Goal: Information Seeking & Learning: Obtain resource

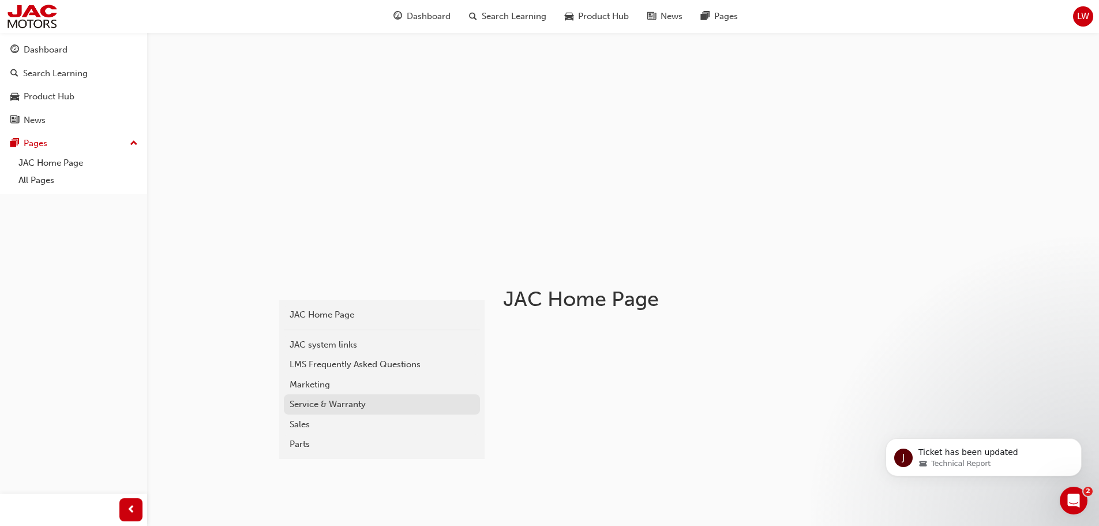
click at [332, 409] on div "Service & Warranty" at bounding box center [382, 404] width 185 height 13
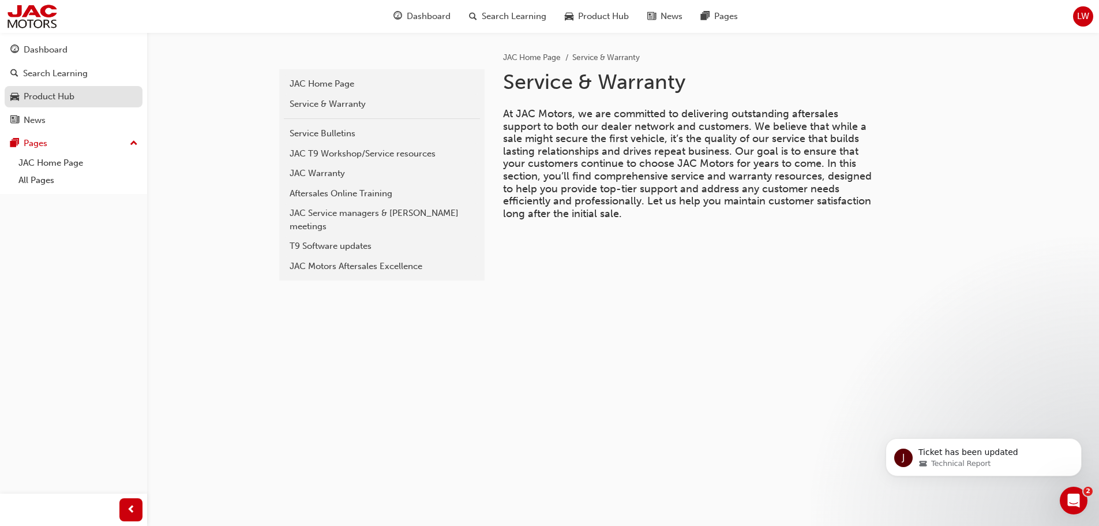
click at [25, 104] on link "Product Hub" at bounding box center [74, 96] width 138 height 21
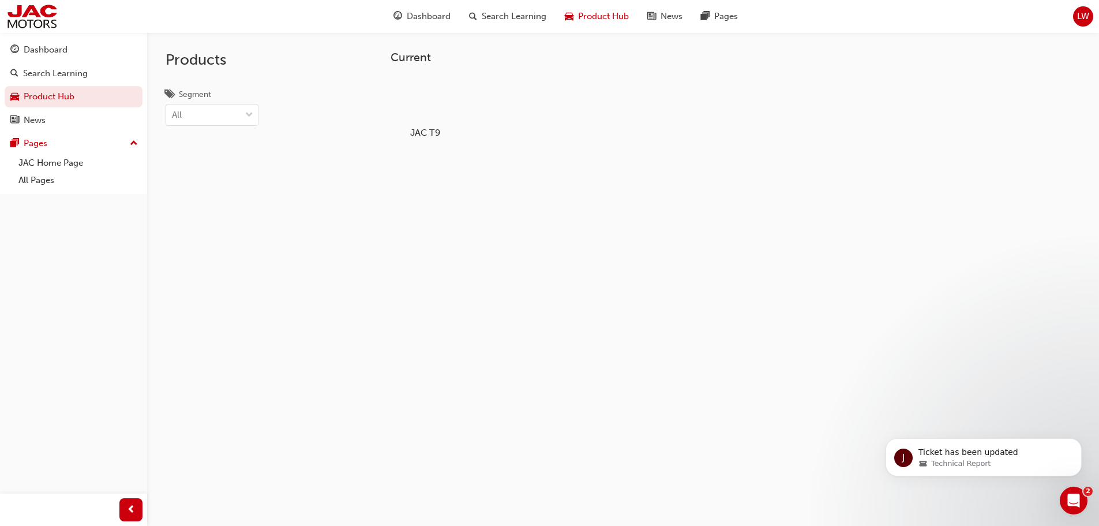
click at [437, 119] on div at bounding box center [425, 99] width 64 height 46
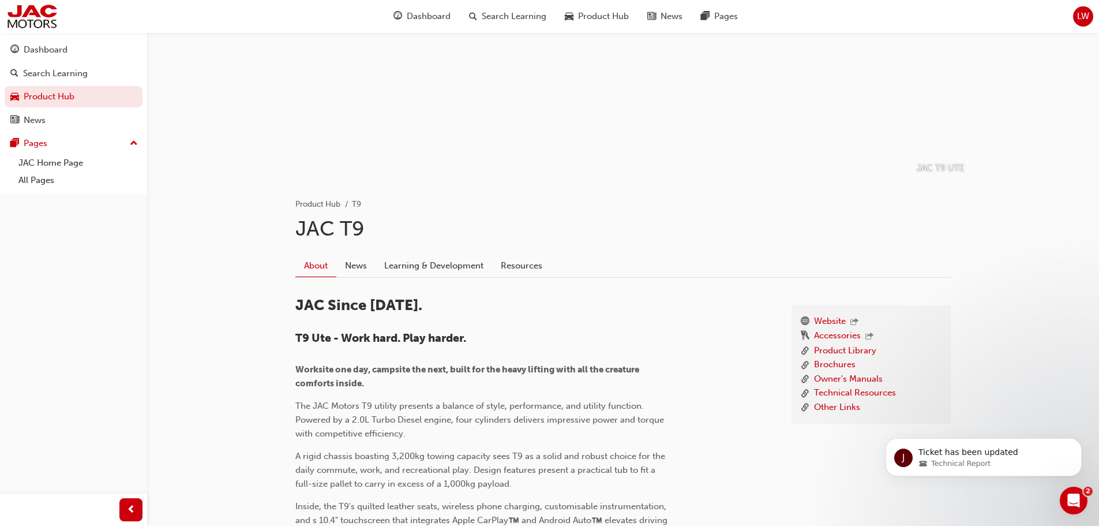
scroll to position [173, 0]
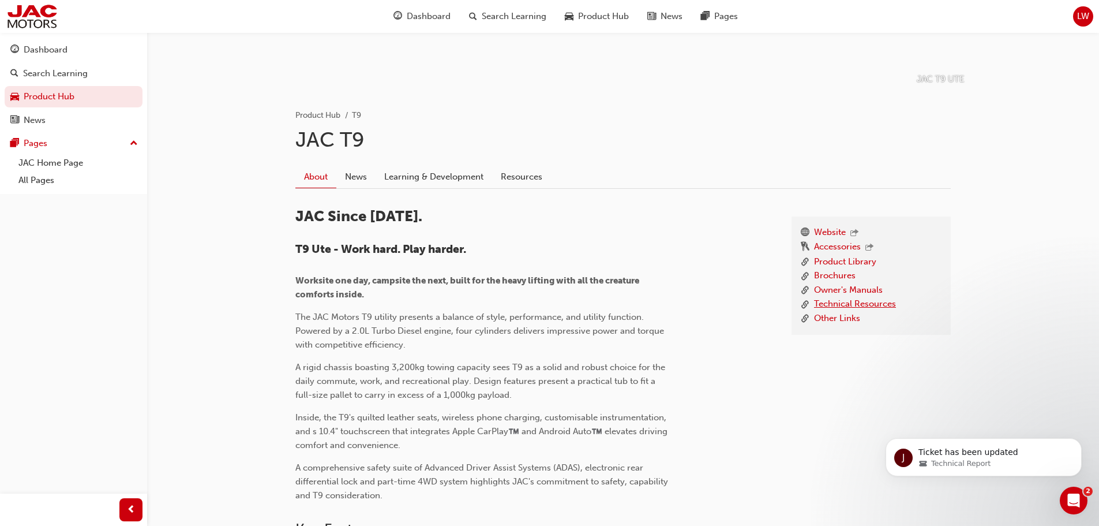
click at [842, 302] on link "Technical Resources" at bounding box center [855, 304] width 82 height 14
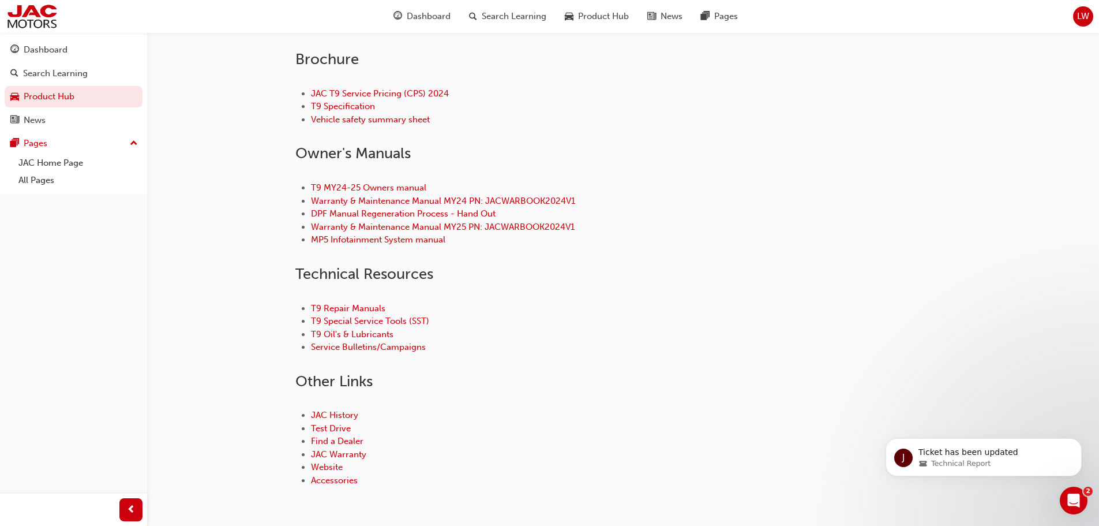
scroll to position [404, 0]
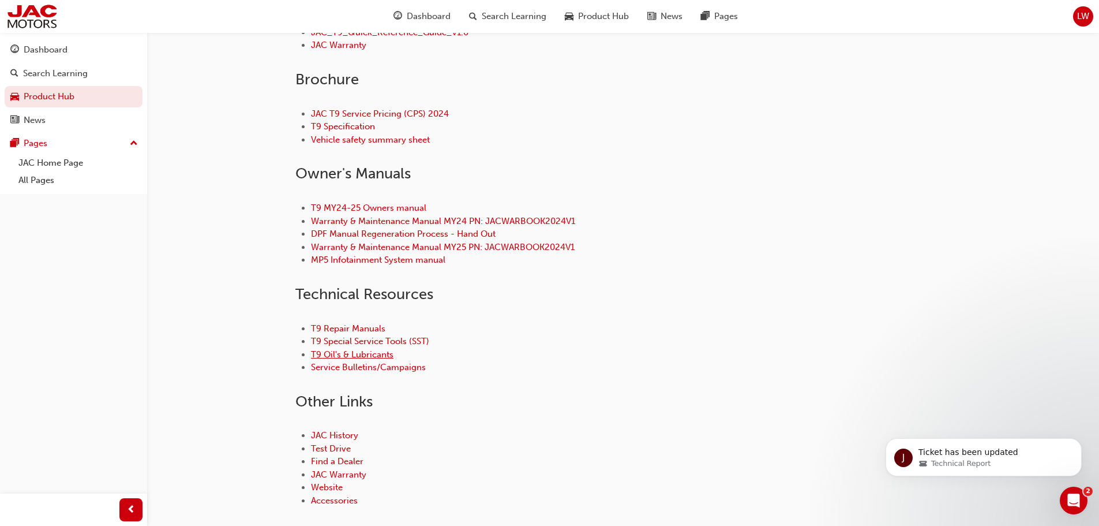
click at [369, 353] on link "T9 Oil's & Lubricants" at bounding box center [352, 354] width 83 height 10
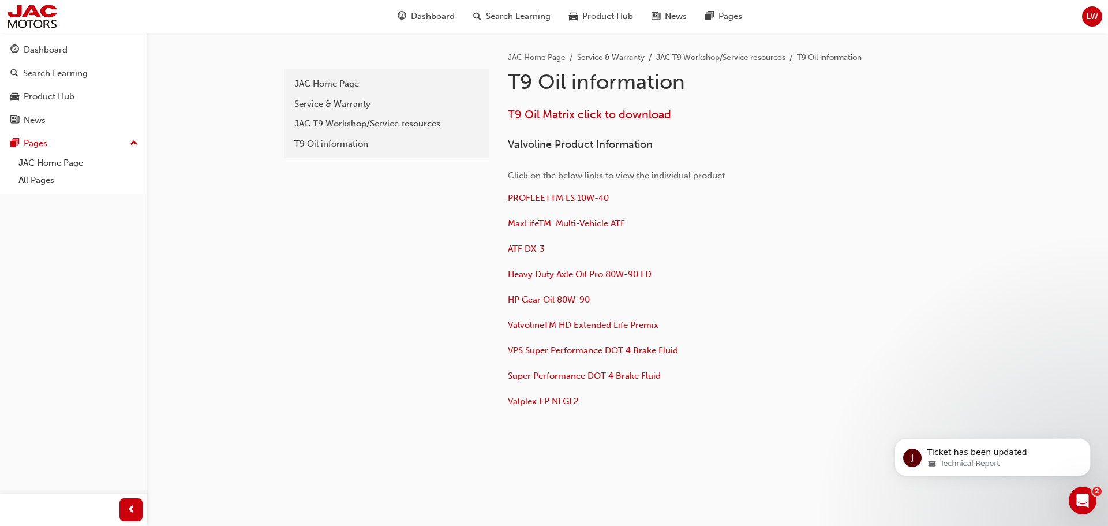
click at [553, 194] on span "PROFLEETTM LS 10W-40" at bounding box center [558, 198] width 101 height 10
click at [331, 143] on div "T9 Oil information" at bounding box center [386, 143] width 185 height 13
click at [548, 196] on span "PROFLEETTM LS 10W-40" at bounding box center [558, 198] width 101 height 10
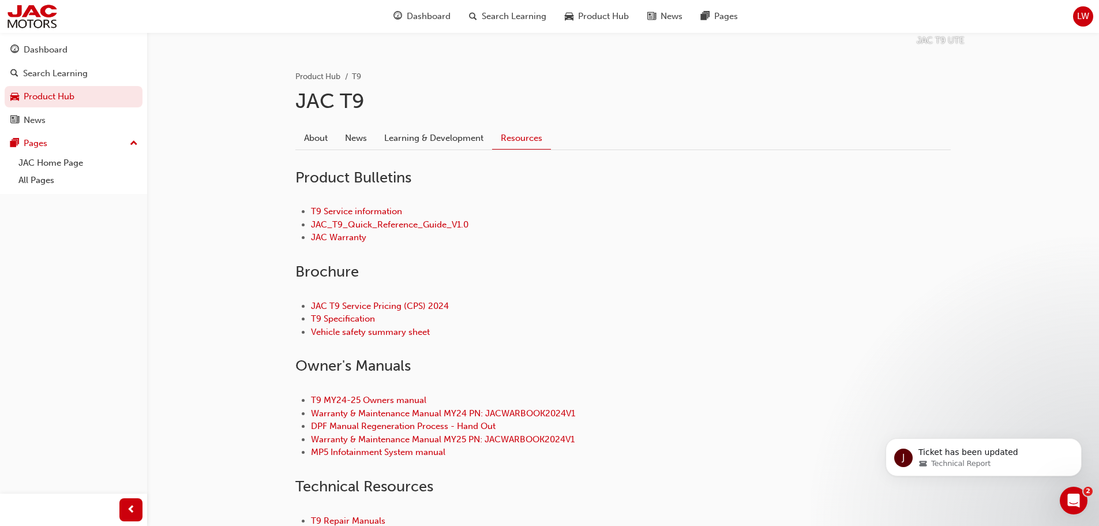
scroll to position [231, 0]
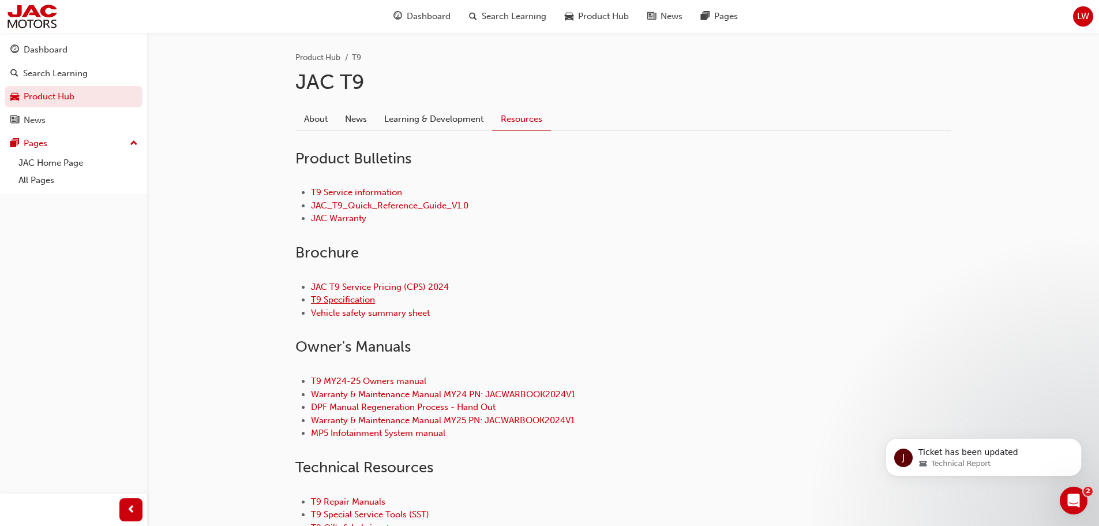
click at [363, 298] on link "T9 Specification" at bounding box center [343, 299] width 64 height 10
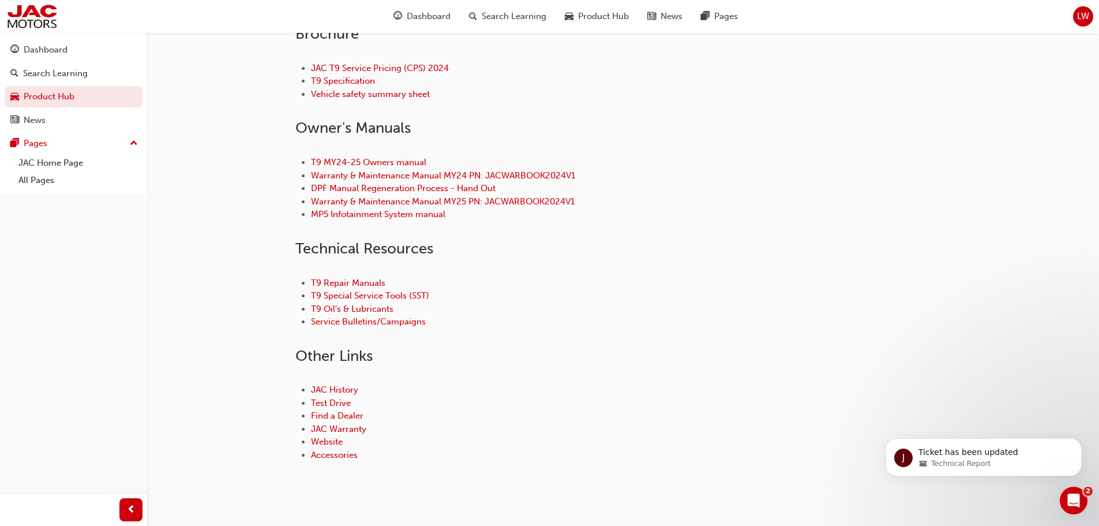
scroll to position [462, 0]
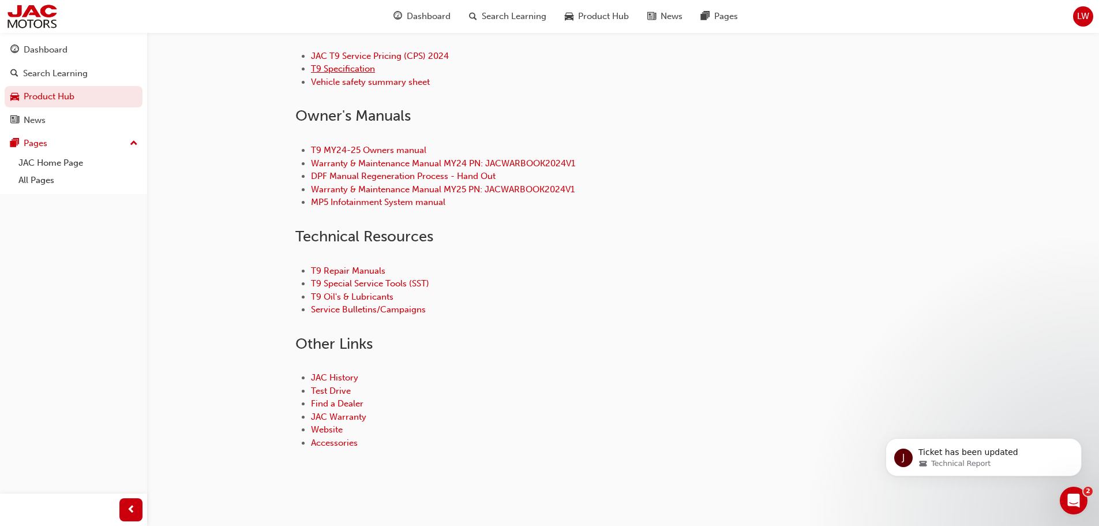
click at [364, 70] on link "T9 Specification" at bounding box center [343, 68] width 64 height 10
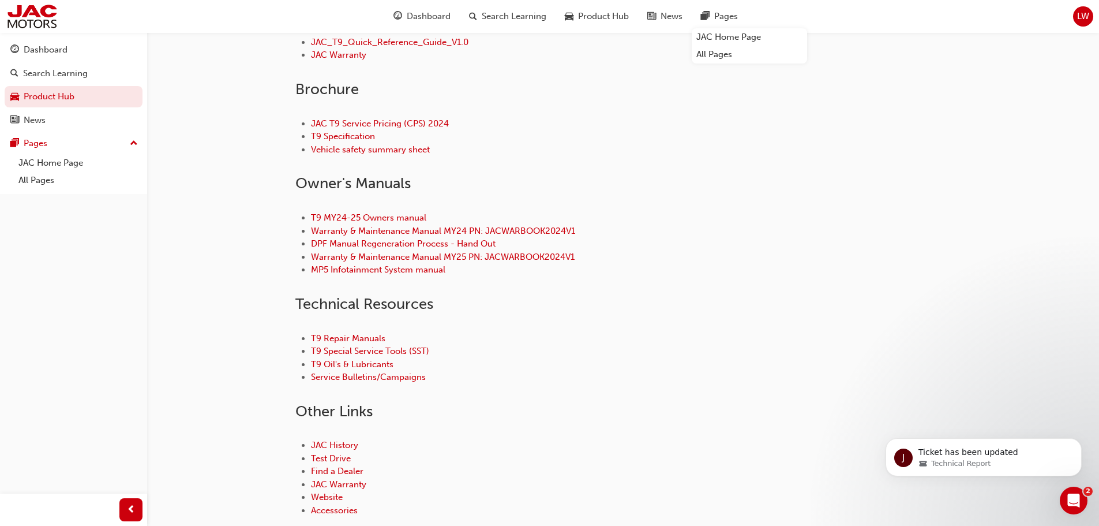
scroll to position [469, 0]
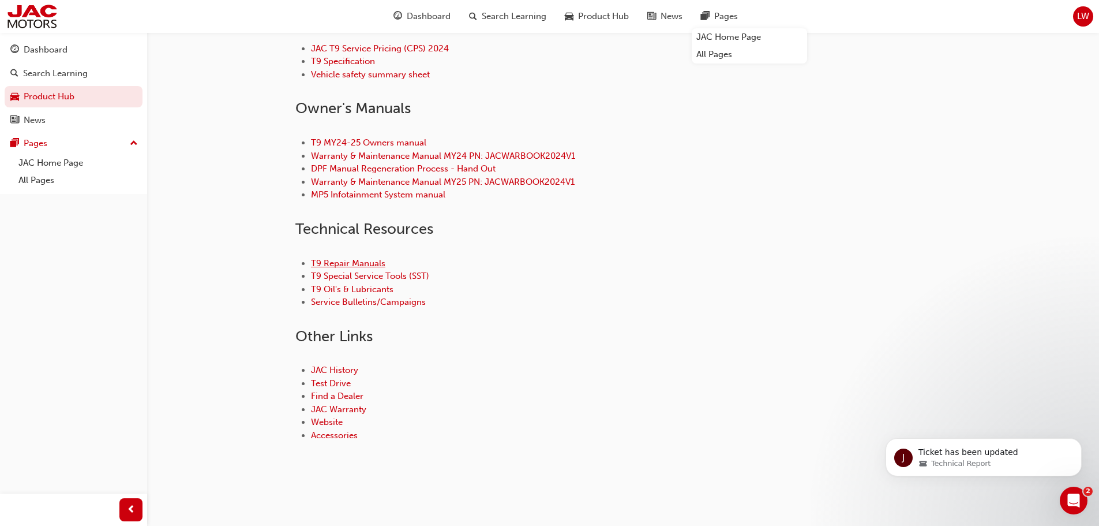
click at [354, 263] on link "T9 Repair Manuals" at bounding box center [348, 263] width 74 height 10
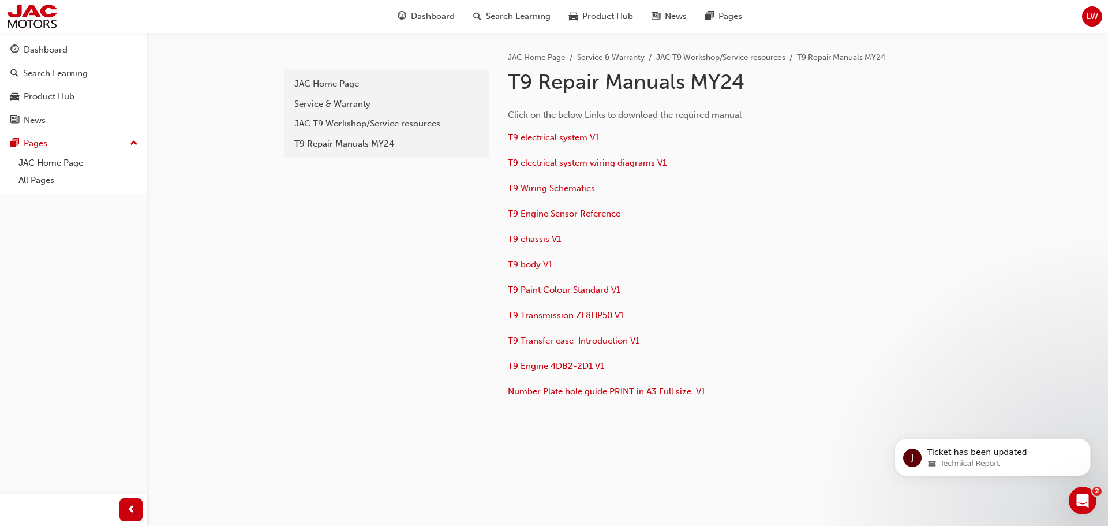
click at [546, 362] on span "T9 Engine 4DB2-2D1 V1" at bounding box center [556, 366] width 96 height 10
